Goal: Transaction & Acquisition: Purchase product/service

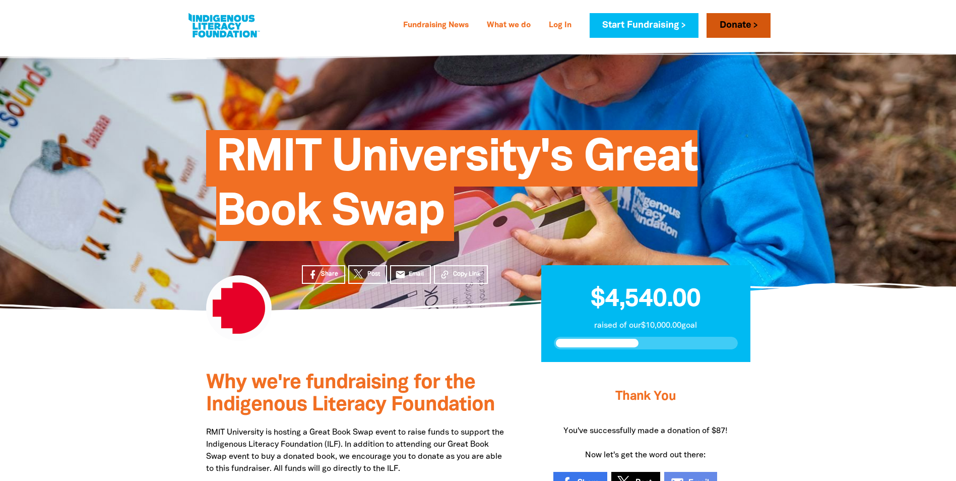
click at [729, 28] on link "Donate" at bounding box center [739, 25] width 64 height 25
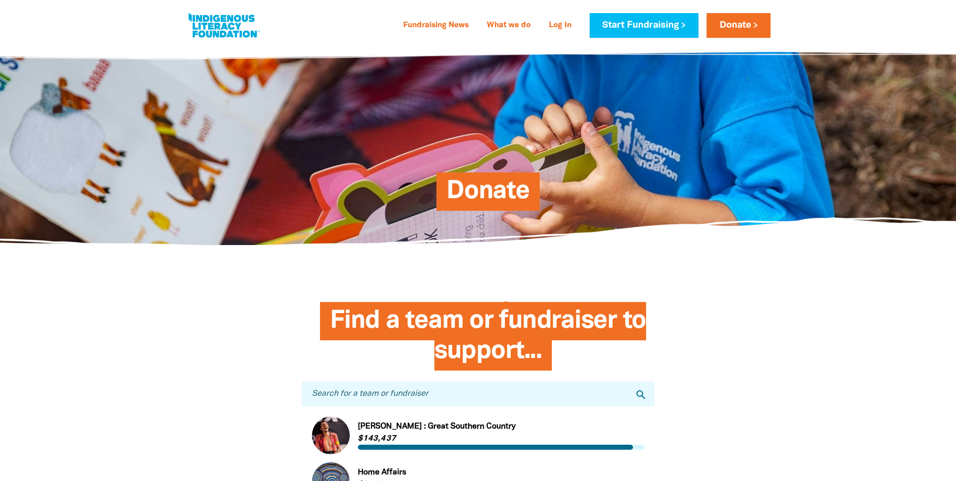
click at [495, 189] on span "Donate" at bounding box center [488, 195] width 83 height 31
click at [446, 396] on input "Search for a team or fundraiser" at bounding box center [478, 394] width 353 height 25
type input "rmit"
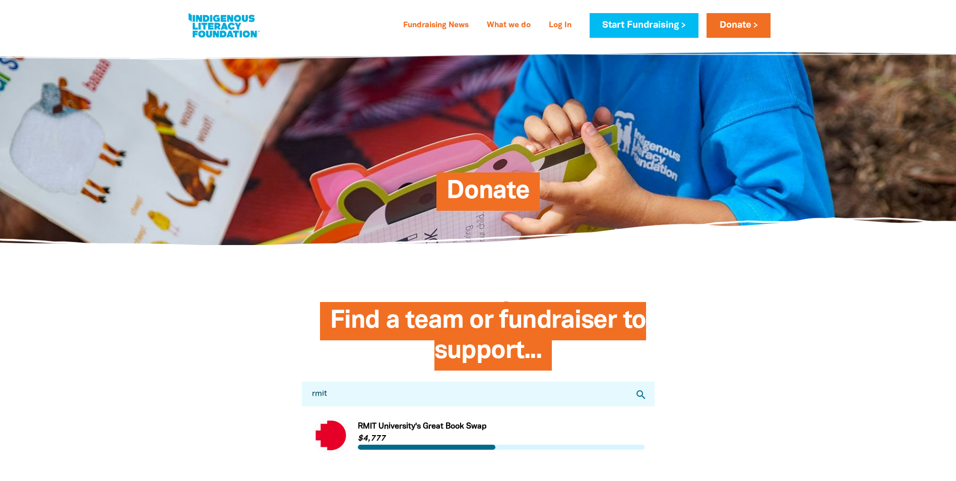
click at [462, 433] on link "Link to [GEOGRAPHIC_DATA]'s Great Book Swap" at bounding box center [478, 435] width 333 height 38
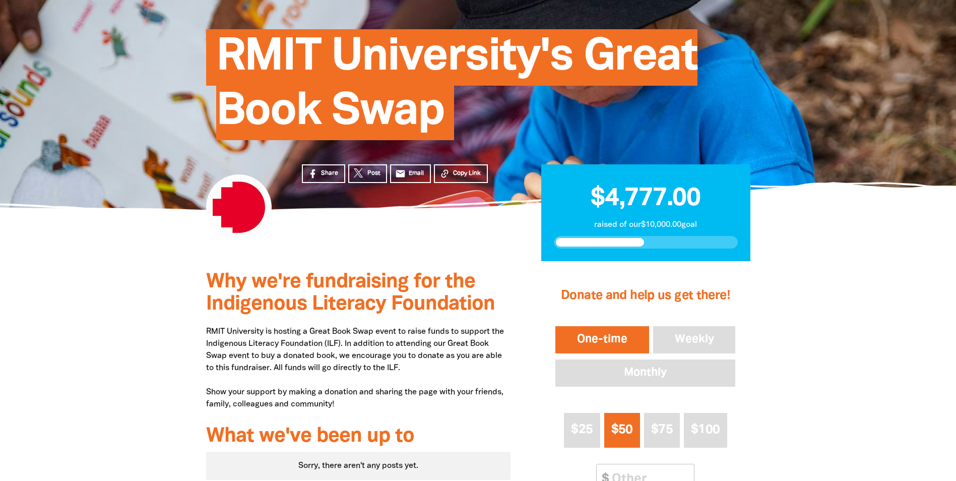
scroll to position [252, 0]
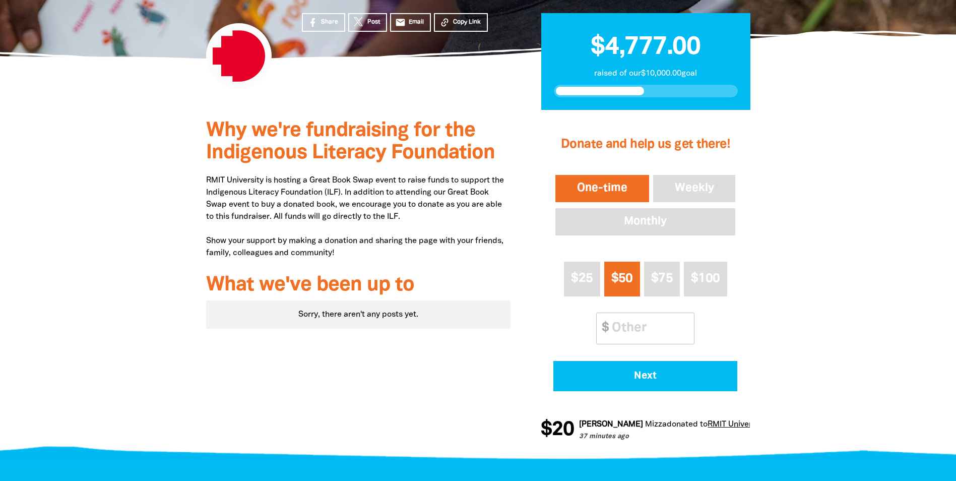
click at [582, 189] on button "One-time" at bounding box center [603, 188] width 98 height 31
click at [658, 331] on input "Other Amount" at bounding box center [649, 328] width 89 height 31
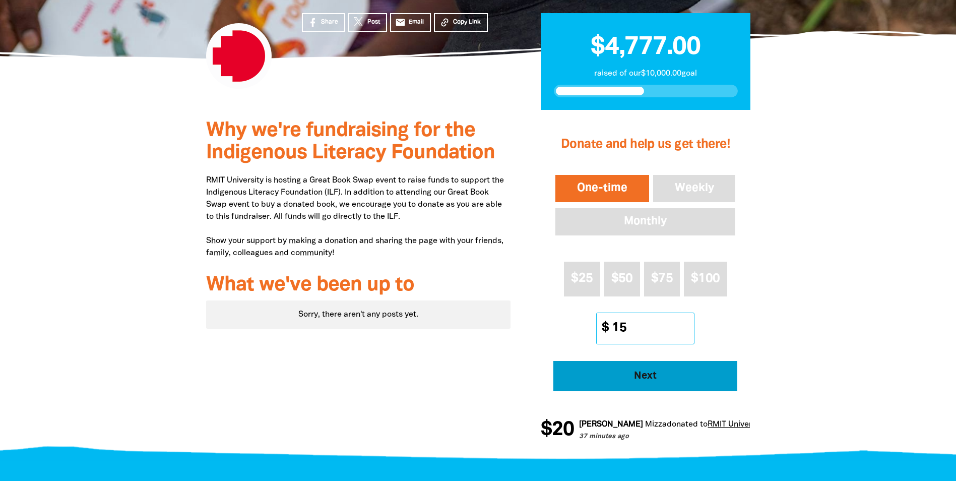
type input "15"
click at [649, 382] on button "Next" at bounding box center [646, 376] width 184 height 30
select select "AU"
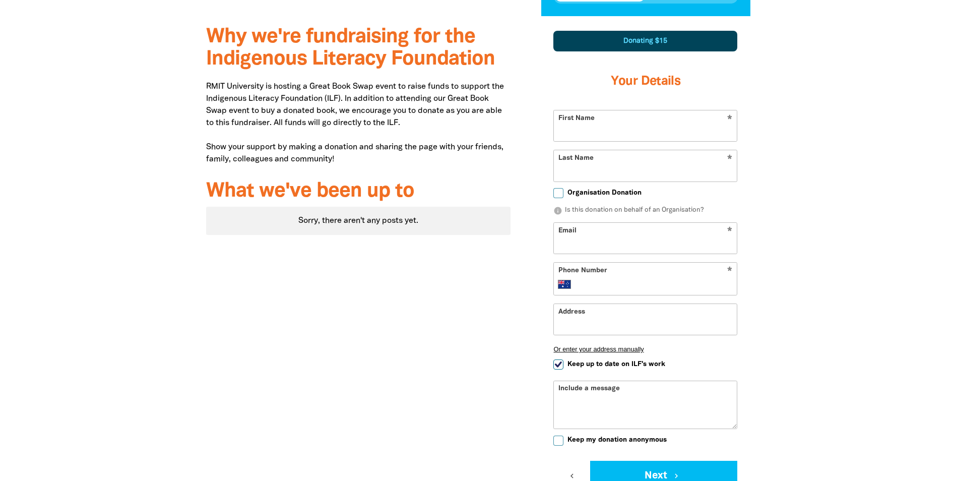
scroll to position [350, 0]
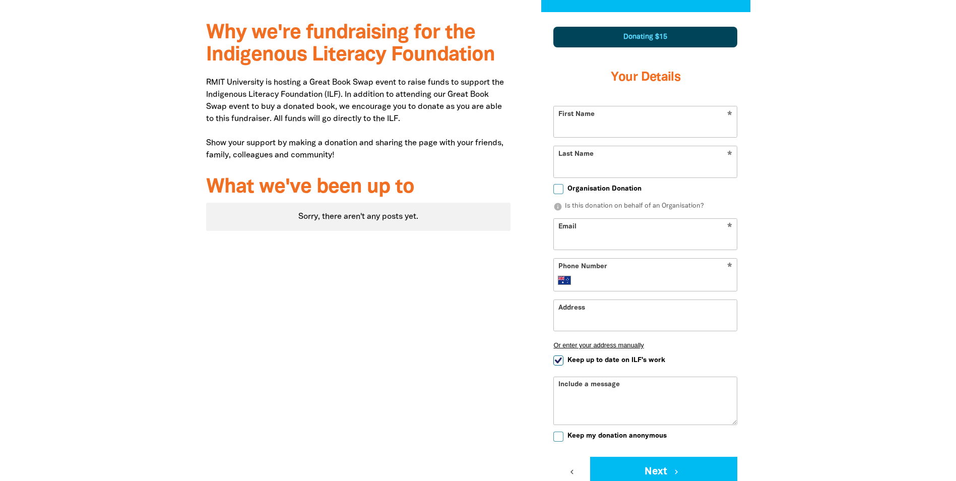
click at [675, 126] on input "First Name" at bounding box center [645, 121] width 183 height 31
type input "[PERSON_NAME]"
type input "Siedses"
type input "[PERSON_NAME][EMAIL_ADDRESS][DOMAIN_NAME]"
type input "[PHONE_NUMBER]"
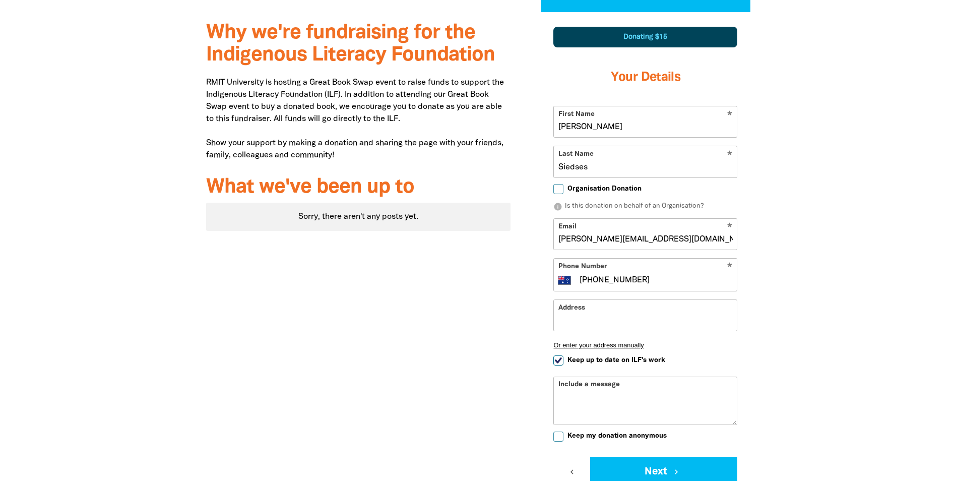
type input "[STREET_ADDRESS]"
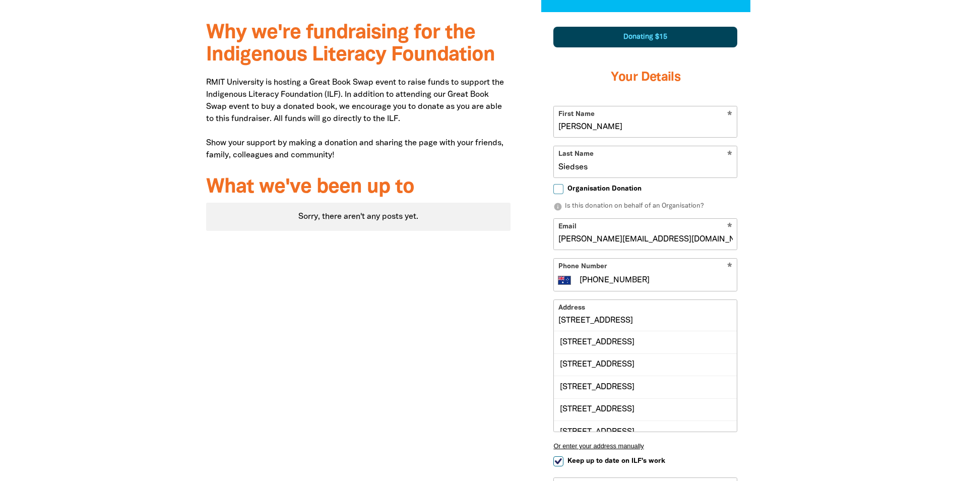
click at [668, 320] on input "[STREET_ADDRESS]" at bounding box center [645, 315] width 183 height 31
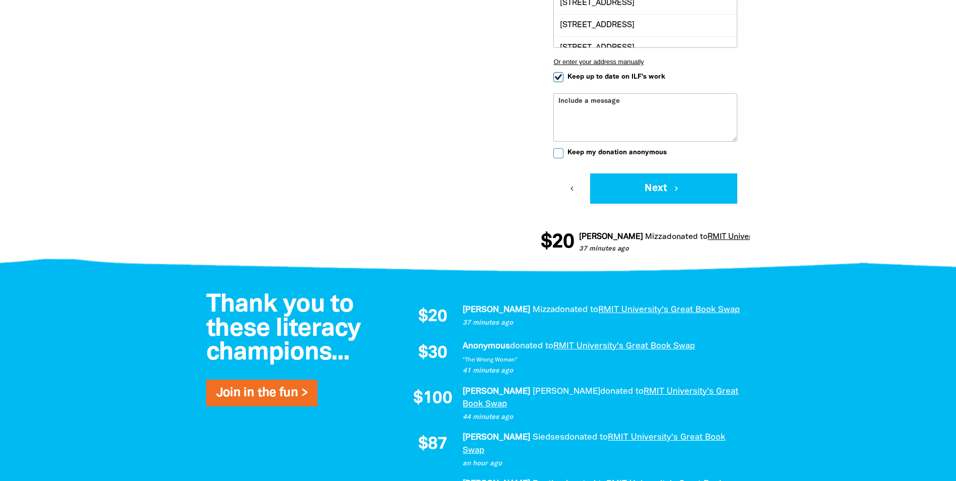
scroll to position [753, 0]
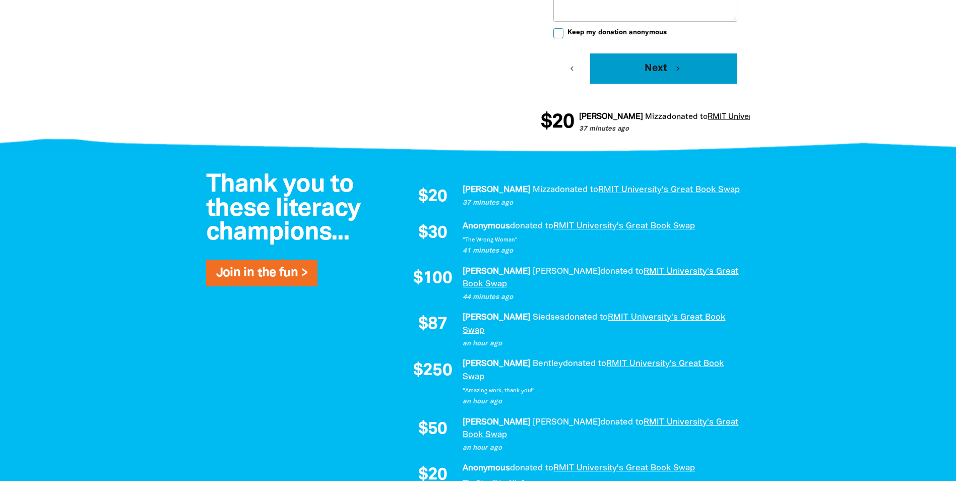
click at [675, 170] on div "Fundraising News What we do Log In Start Fundraising Donate Fundraising News Wh…" at bounding box center [478, 318] width 956 height 2142
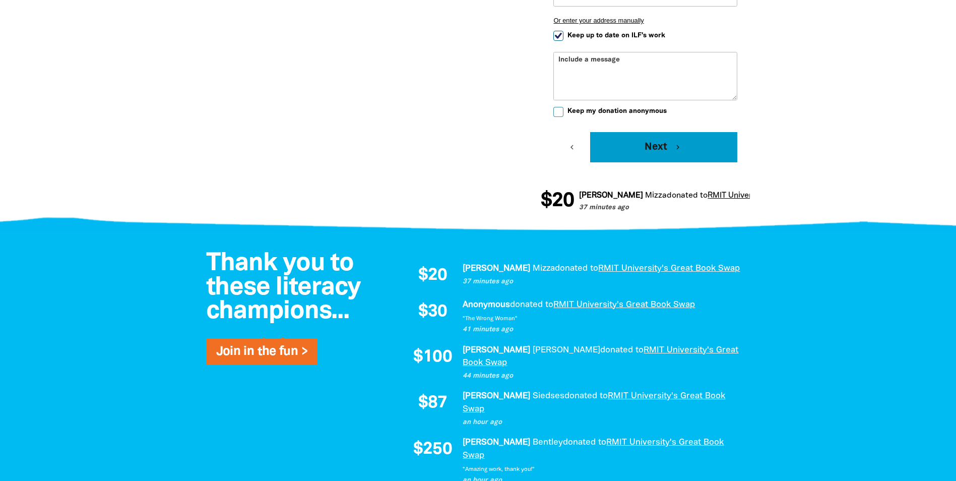
scroll to position [552, 0]
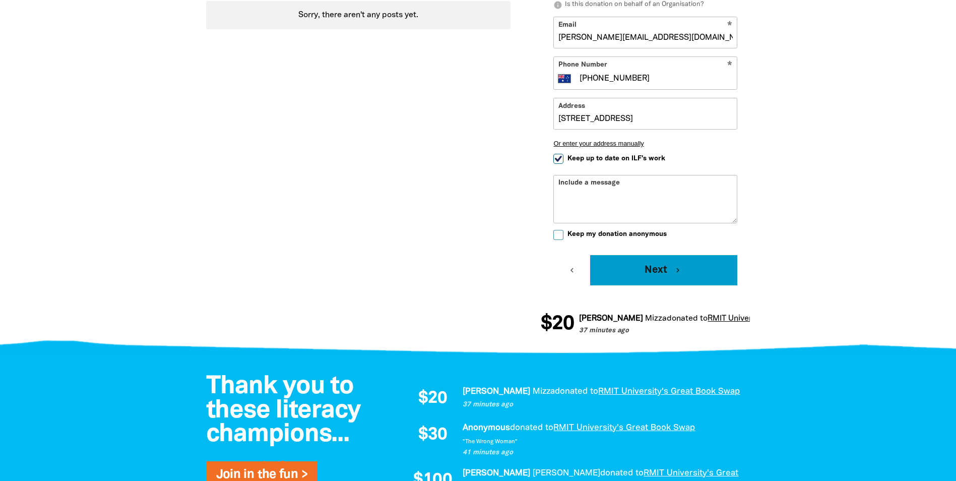
click at [665, 270] on button "Next chevron_right" at bounding box center [663, 270] width 147 height 30
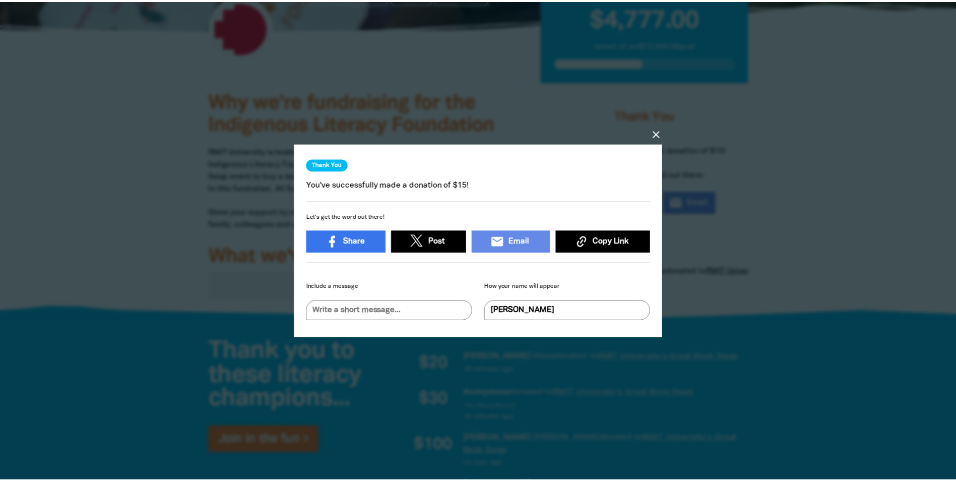
scroll to position [6, 0]
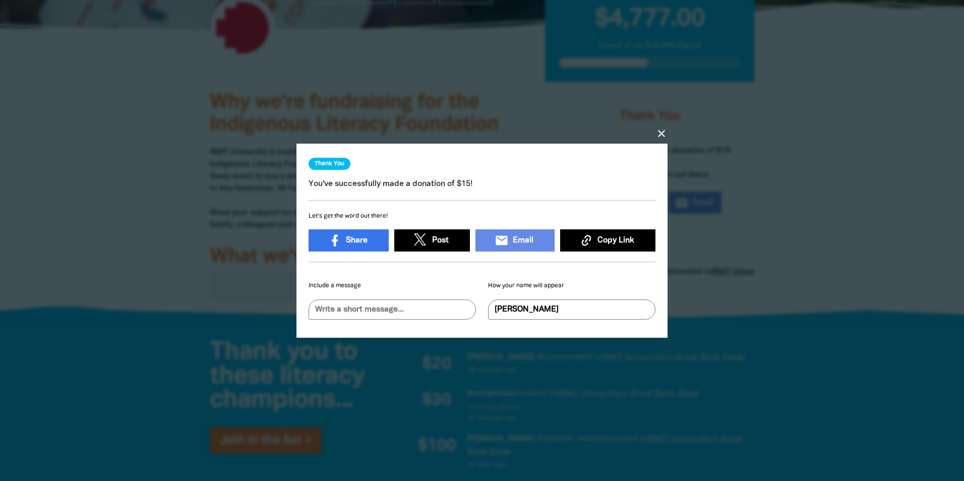
drag, startPoint x: 661, startPoint y: 129, endPoint x: 702, endPoint y: 122, distance: 41.9
click at [661, 129] on icon "close" at bounding box center [661, 133] width 12 height 12
